Goal: Task Accomplishment & Management: Manage account settings

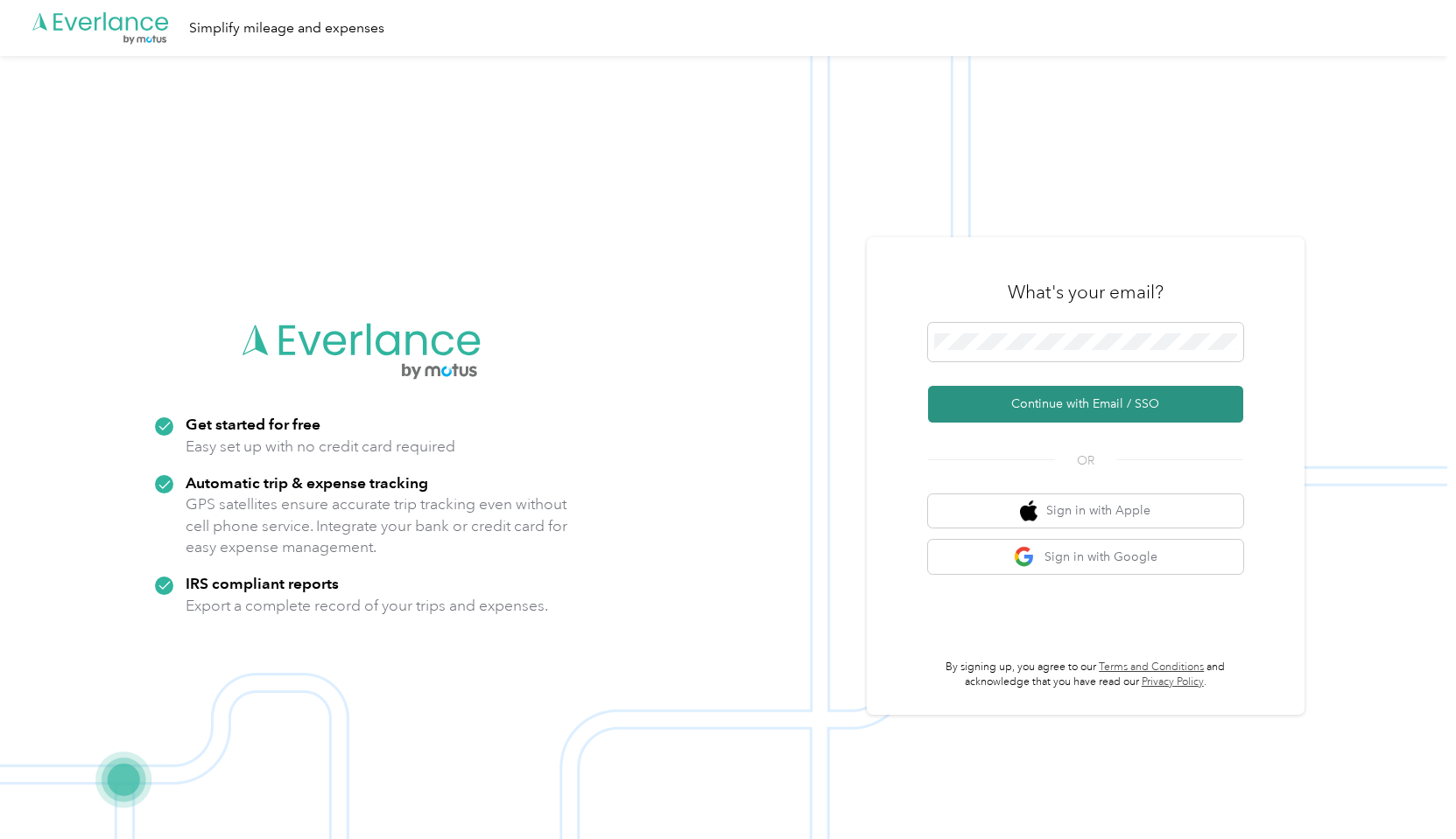
click at [985, 404] on button "Continue with Email / SSO" at bounding box center [1085, 404] width 315 height 37
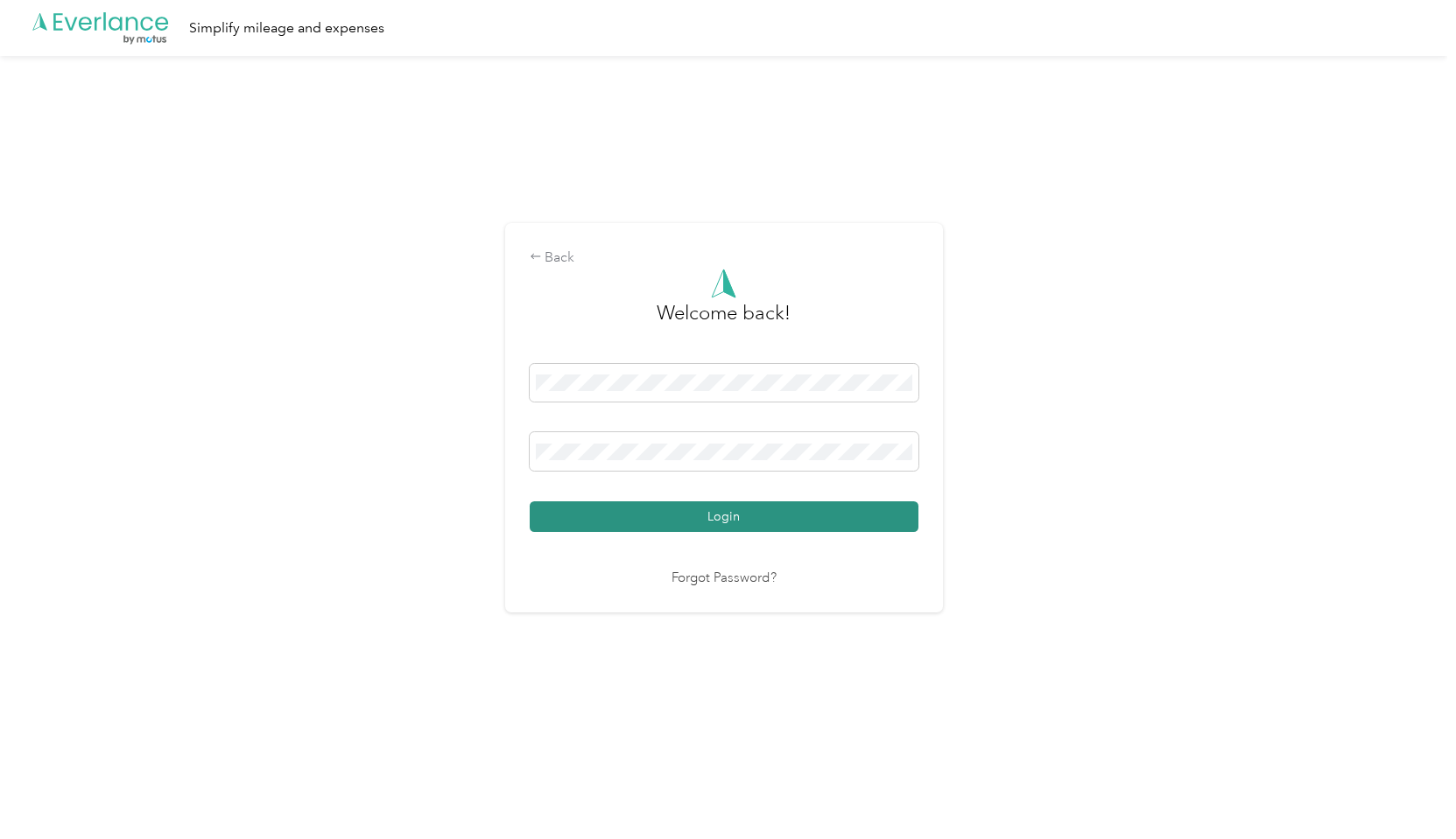
click at [628, 518] on button "Login" at bounding box center [723, 517] width 389 height 31
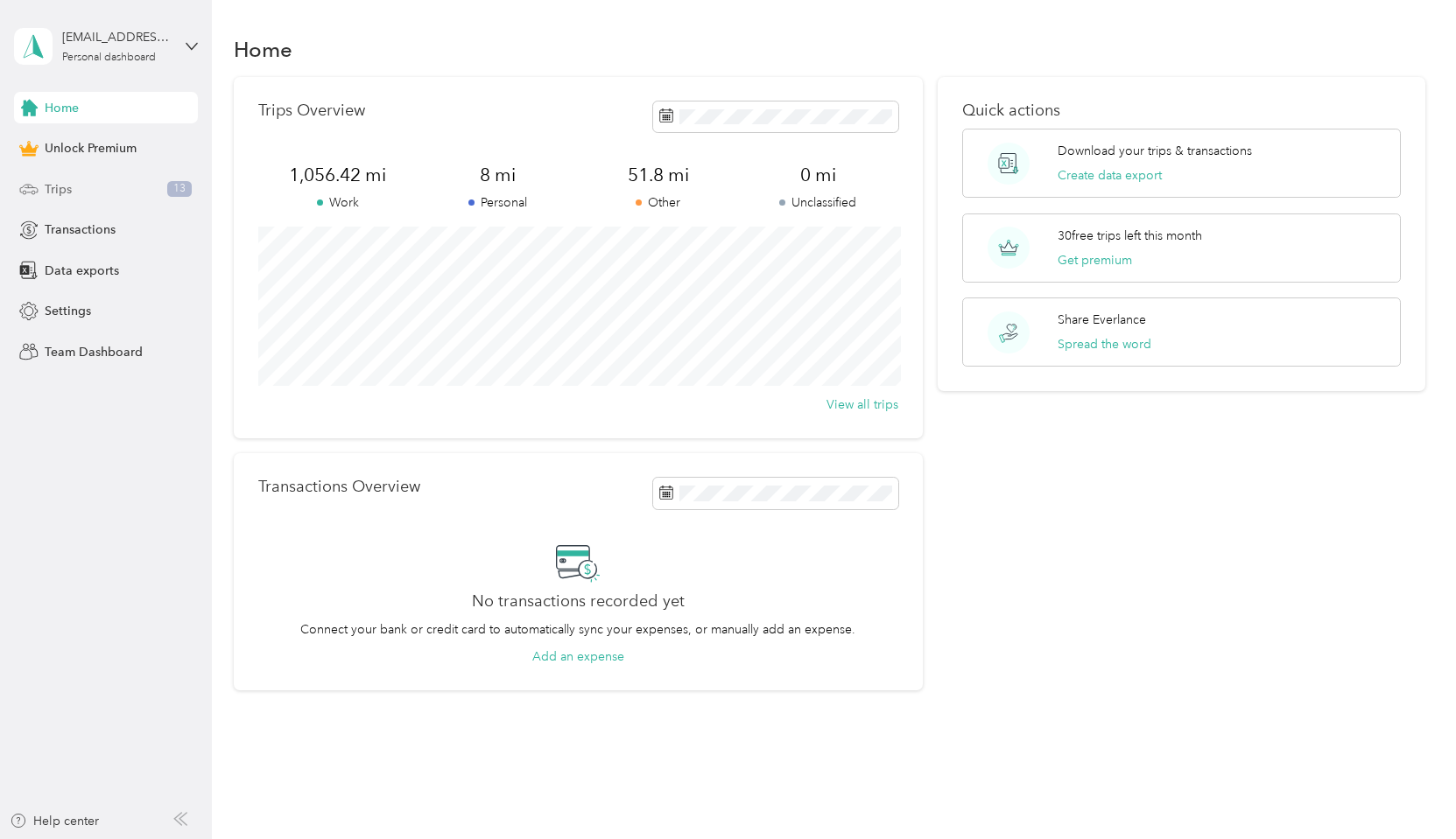
click at [177, 191] on span "13" at bounding box center [180, 189] width 25 height 16
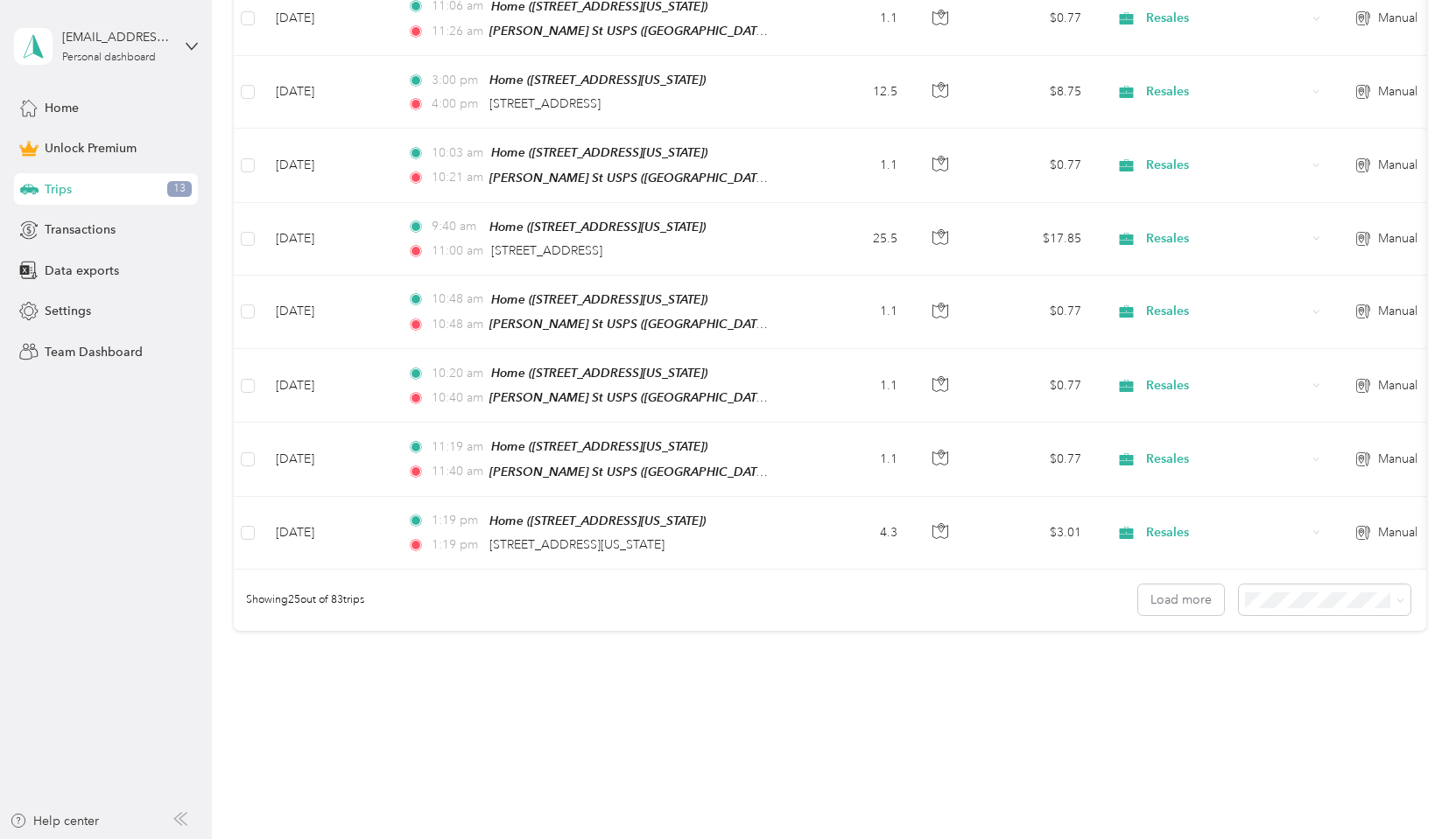
scroll to position [1724, 0]
click at [1401, 598] on icon at bounding box center [1400, 602] width 8 height 8
click at [1276, 659] on span "100 per load" at bounding box center [1290, 660] width 72 height 15
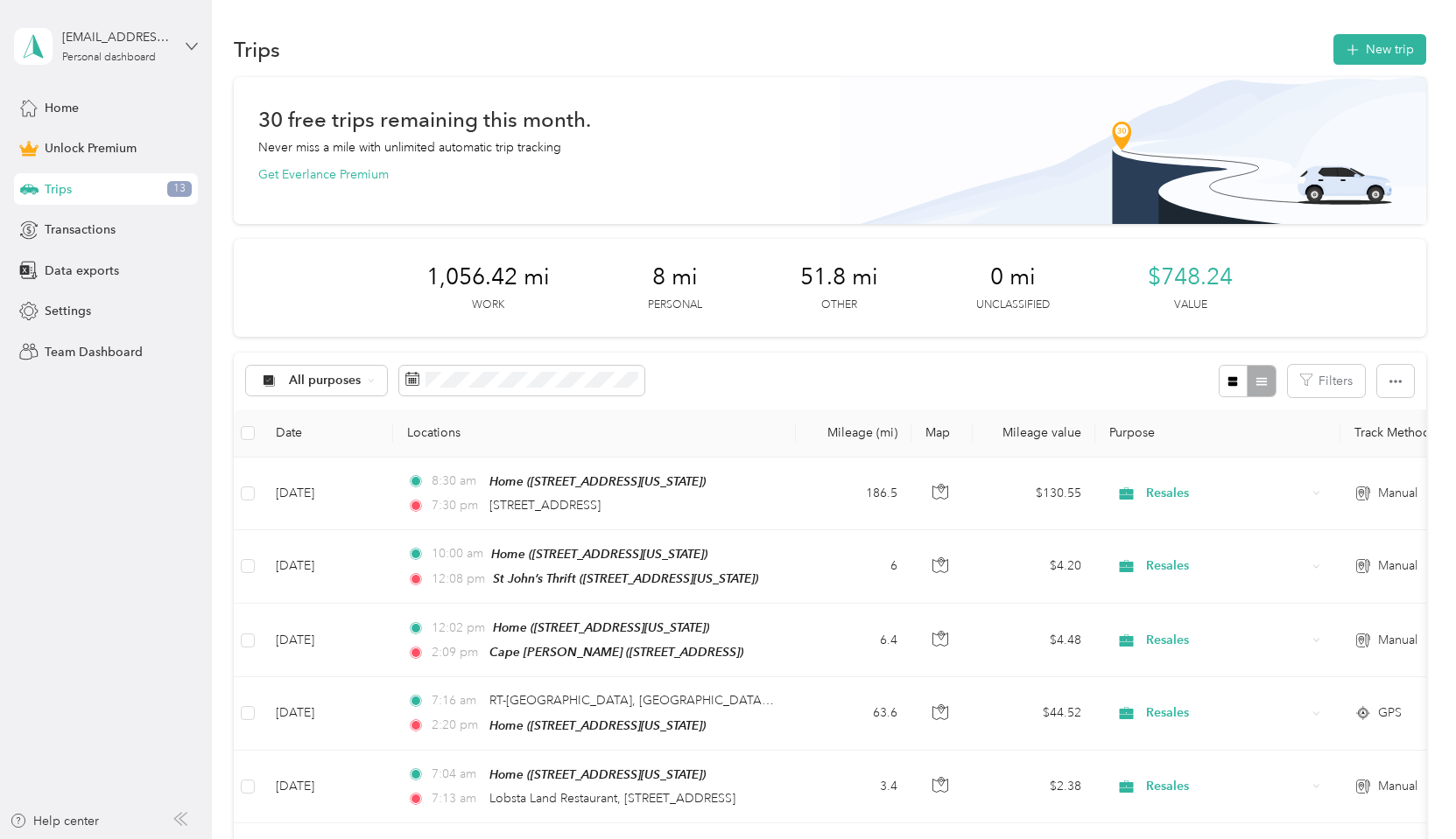
click at [191, 42] on icon at bounding box center [192, 46] width 12 height 12
click at [55, 141] on div "Log out" at bounding box center [64, 143] width 67 height 19
